Goal: Task Accomplishment & Management: Use online tool/utility

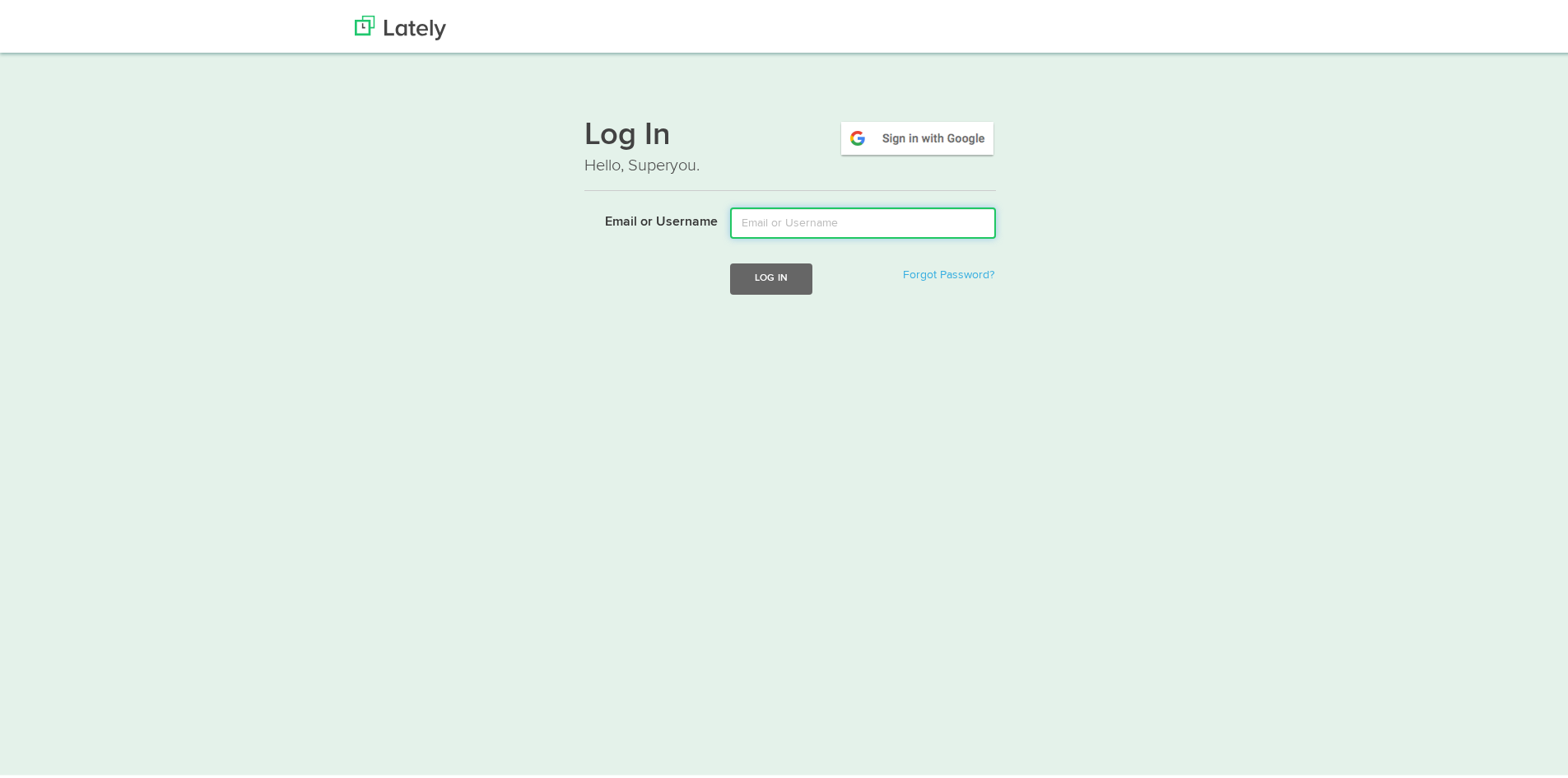
type input "[PERSON_NAME][EMAIL_ADDRESS][DOMAIN_NAME]"
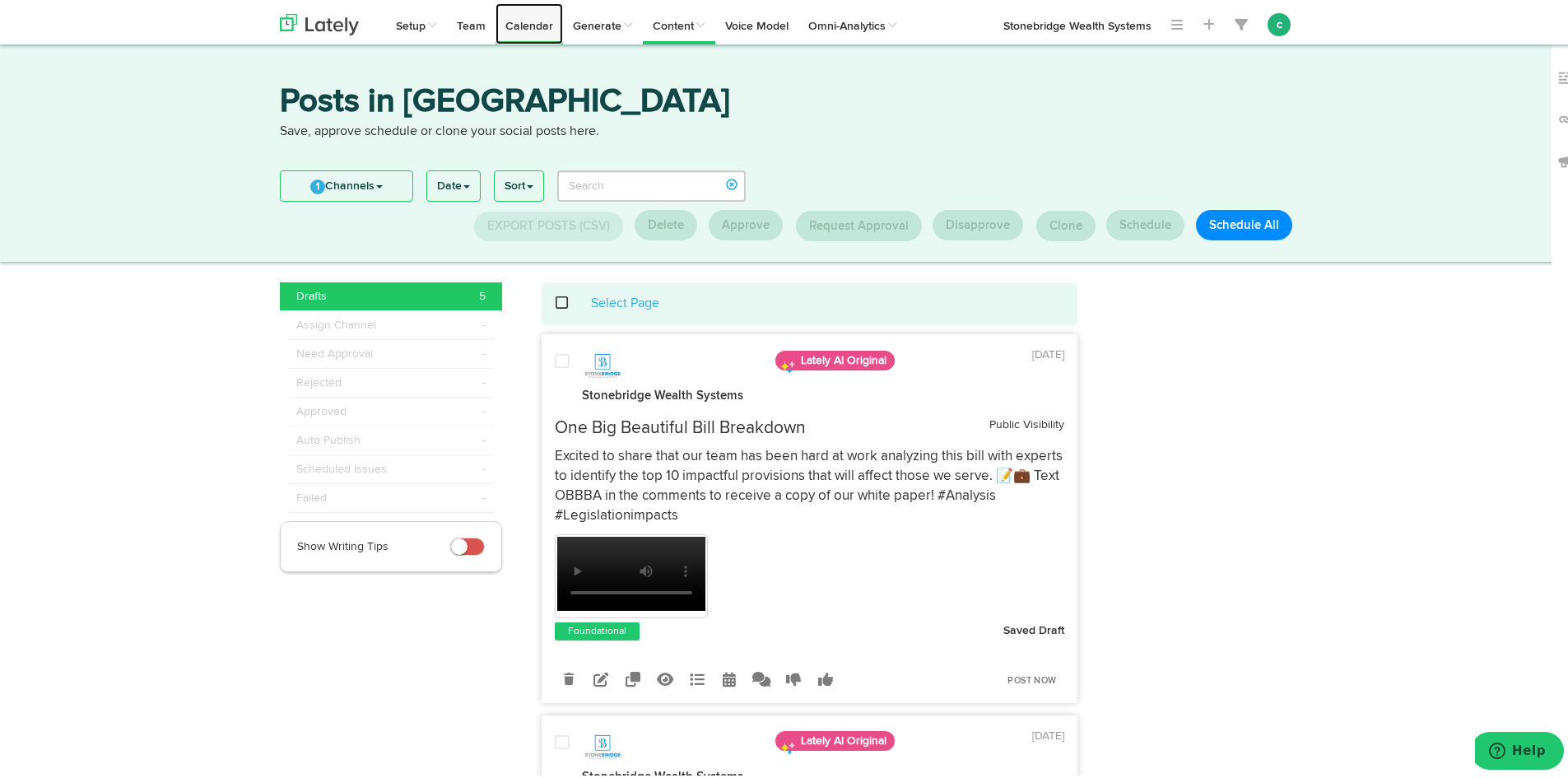
click at [527, 27] on link "Calendar" at bounding box center [529, 21] width 67 height 42
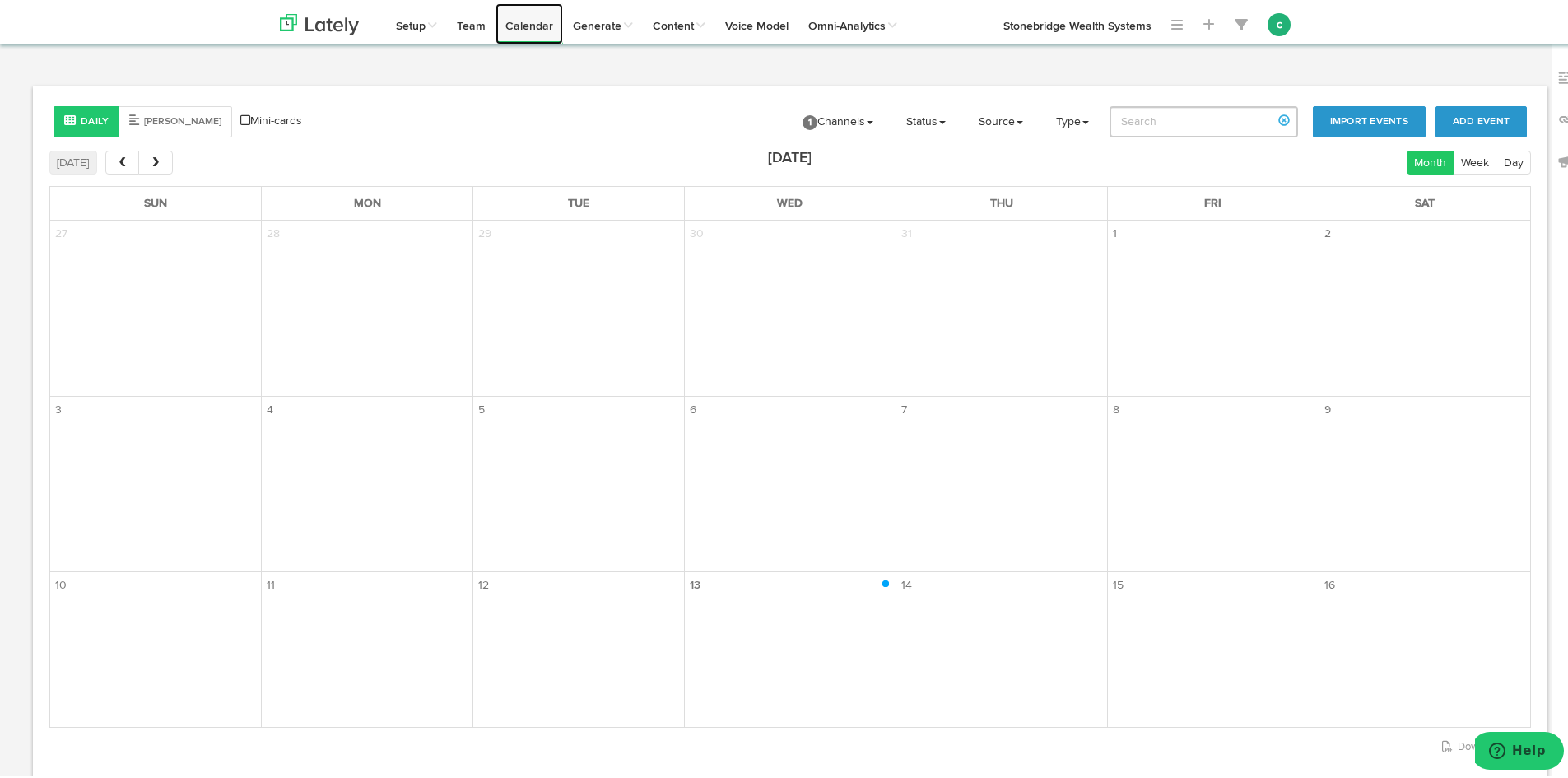
click at [538, 22] on link "Calendar" at bounding box center [529, 21] width 67 height 42
click at [836, 115] on link "1 Channels" at bounding box center [838, 119] width 96 height 42
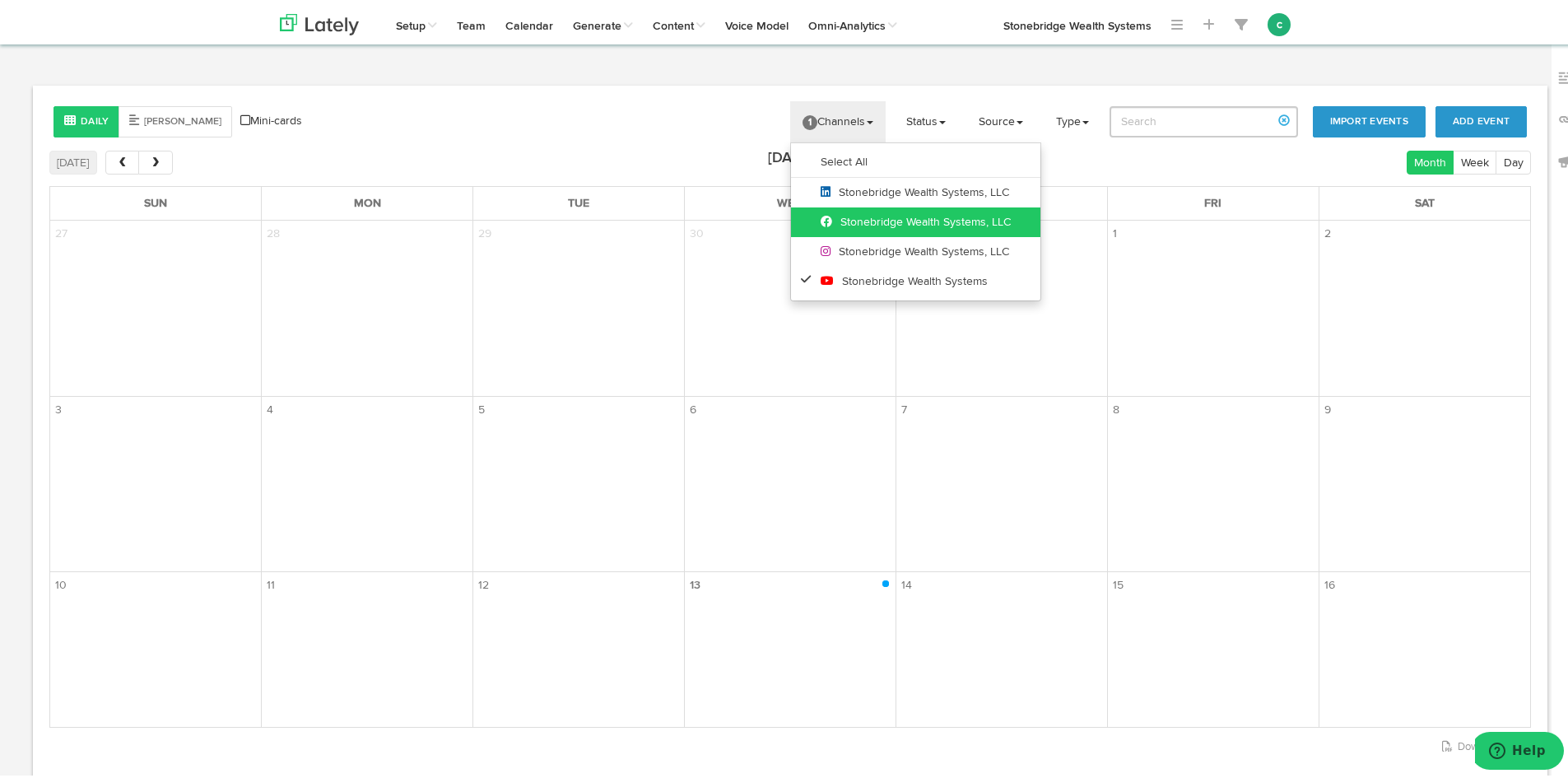
click at [848, 217] on span "Stonebridge Wealth Systems, LLC" at bounding box center [915, 219] width 190 height 12
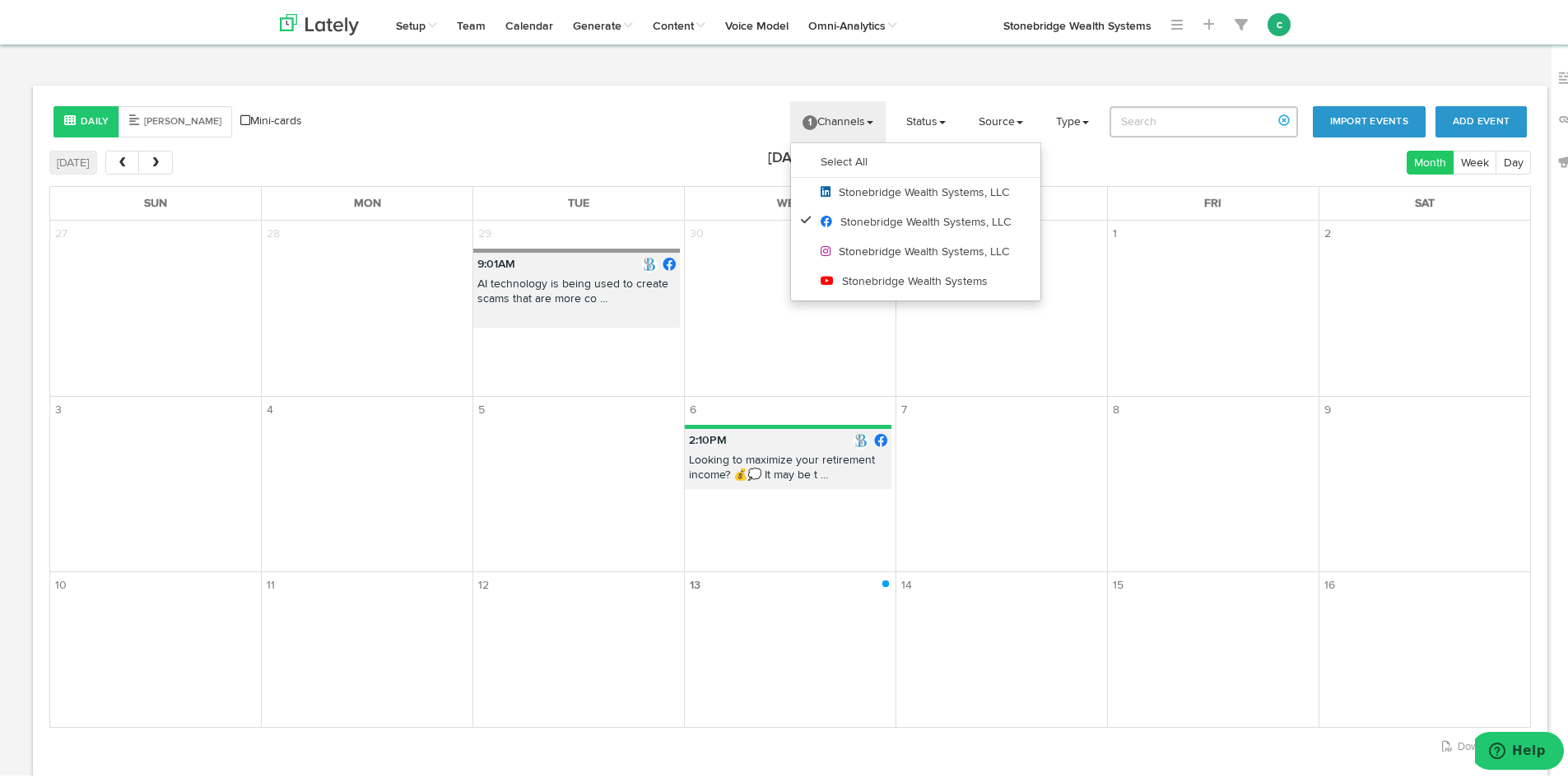
click at [786, 460] on p "Looking to maximize your retirement income? 💰💭 It may be t ..." at bounding box center [787, 467] width 207 height 37
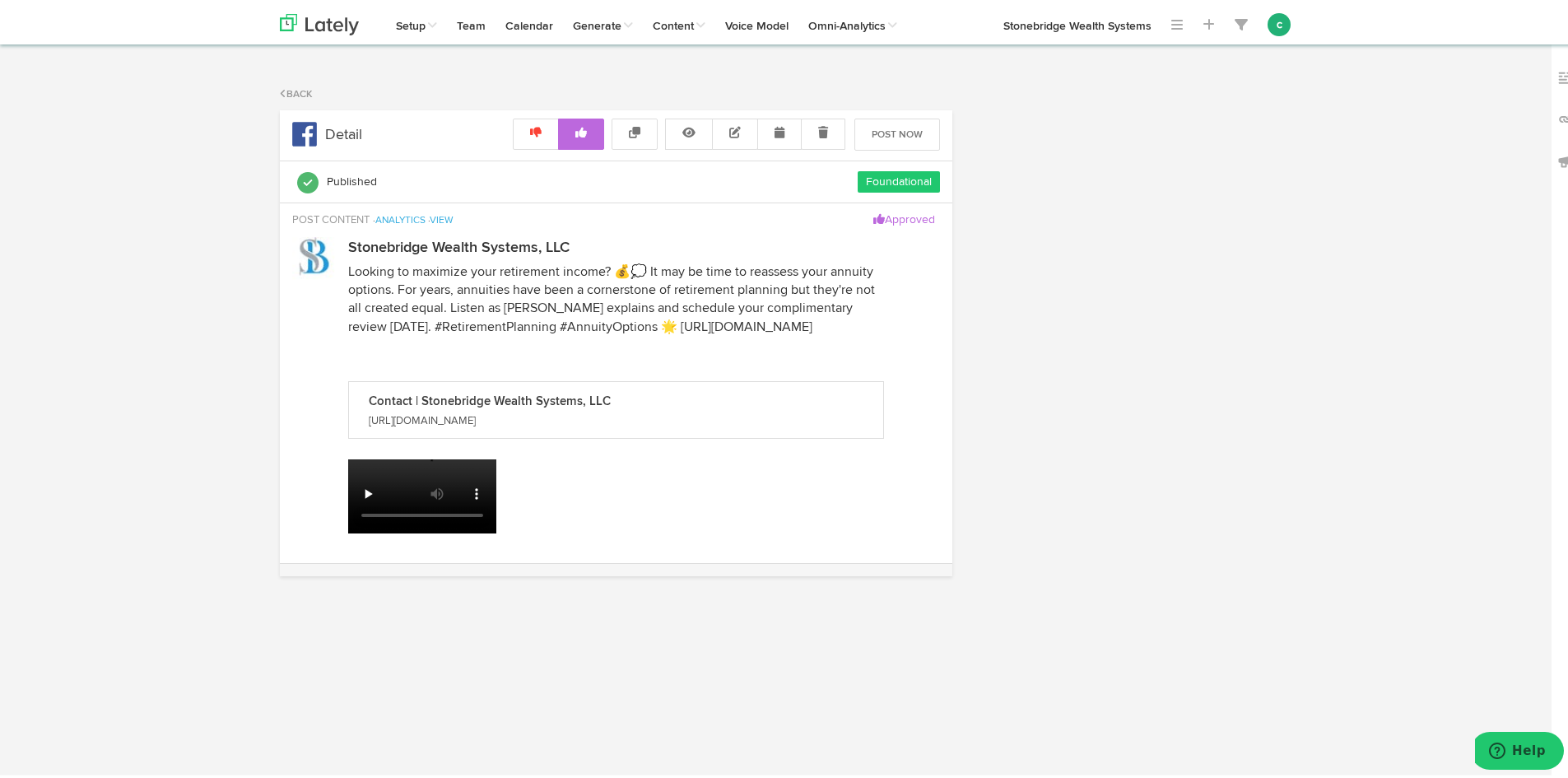
radio input "true"
select select "2"
select select "10"
select select "PM"
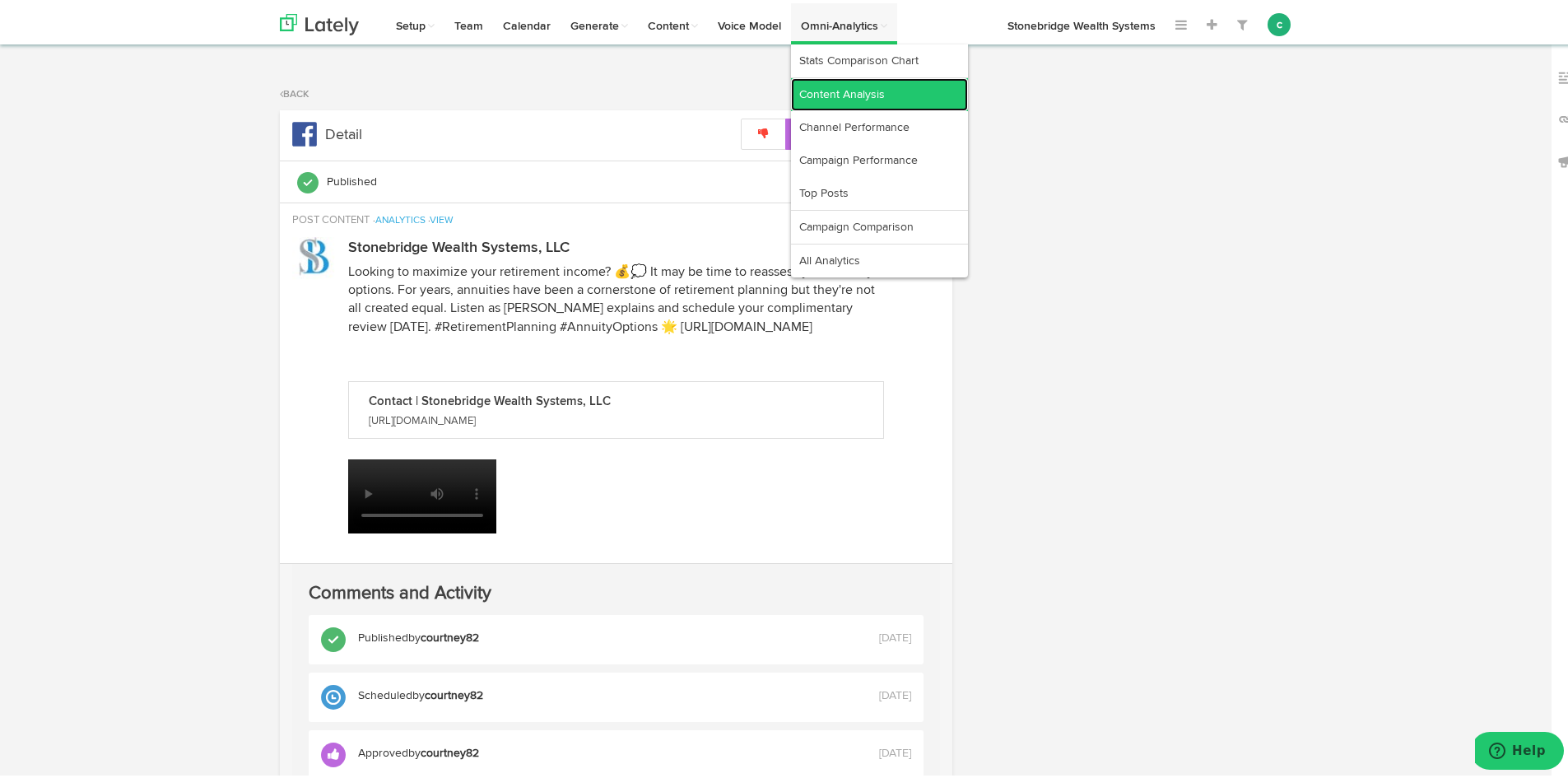
click at [843, 84] on link "Content Analysis" at bounding box center [879, 91] width 177 height 33
